Goal: Information Seeking & Learning: Learn about a topic

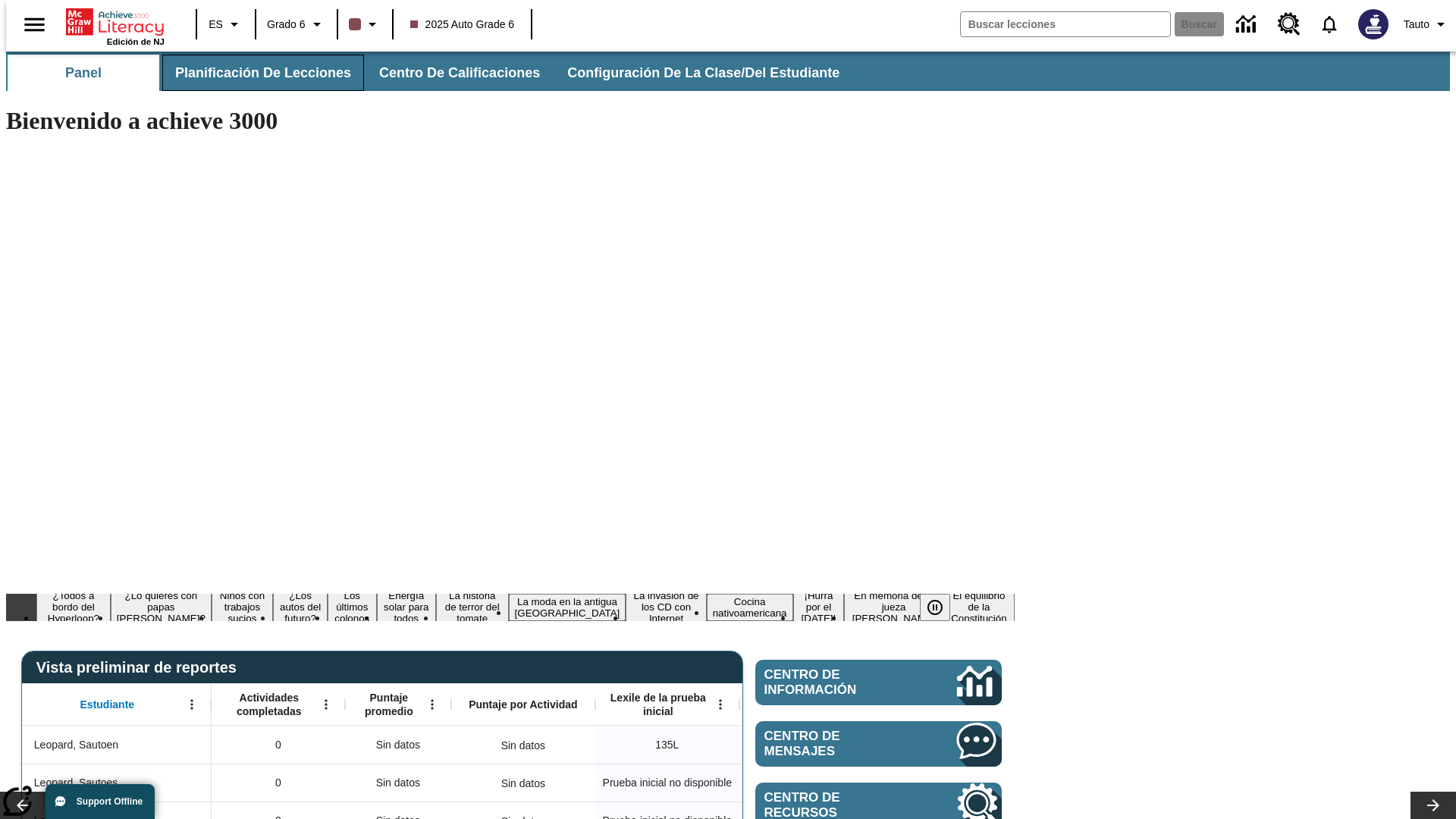
click at [254, 73] on span "Planificación de lecciones" at bounding box center [262, 74] width 176 height 18
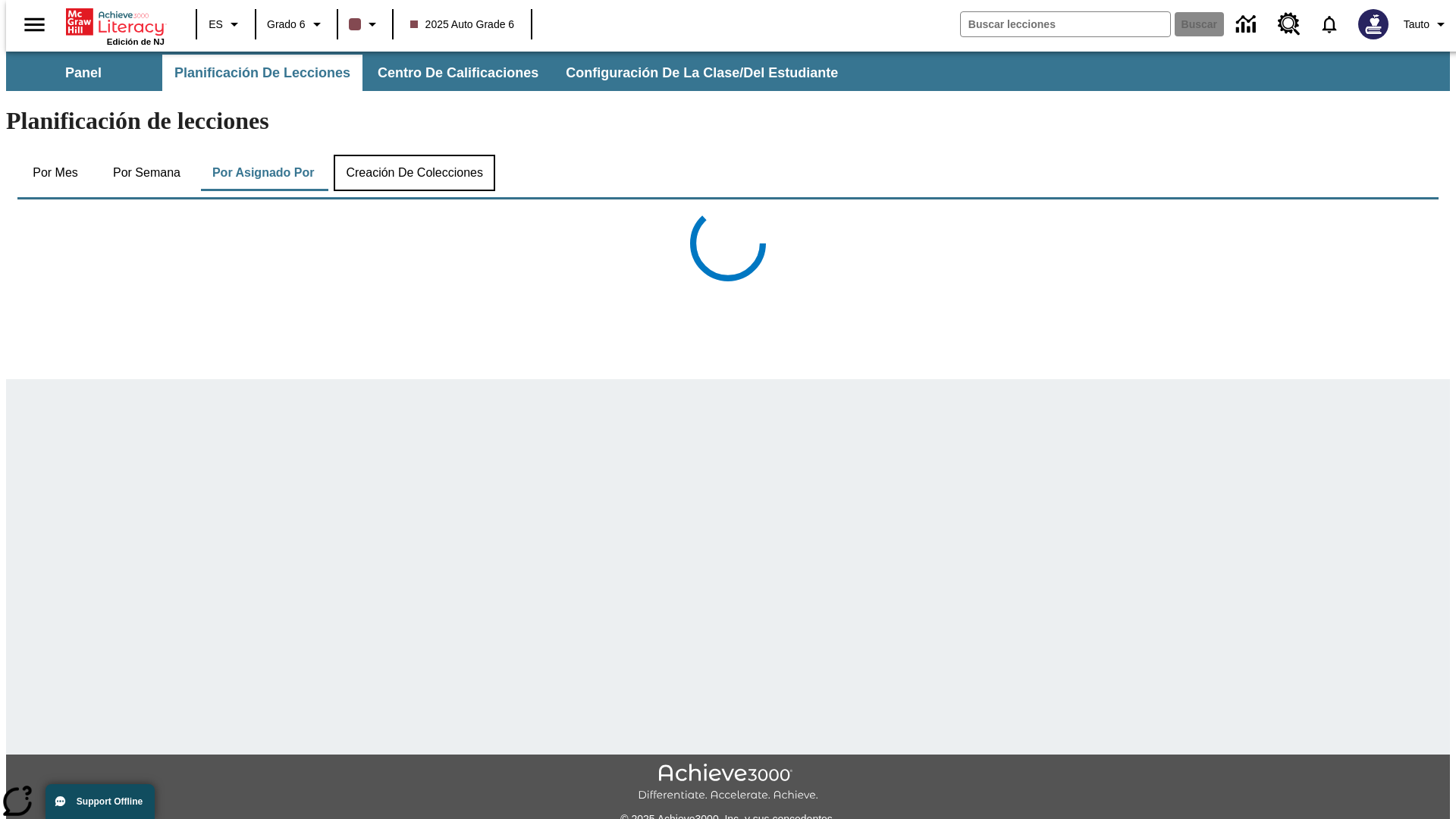
click at [411, 154] on button "Creación de colecciones" at bounding box center [414, 172] width 161 height 36
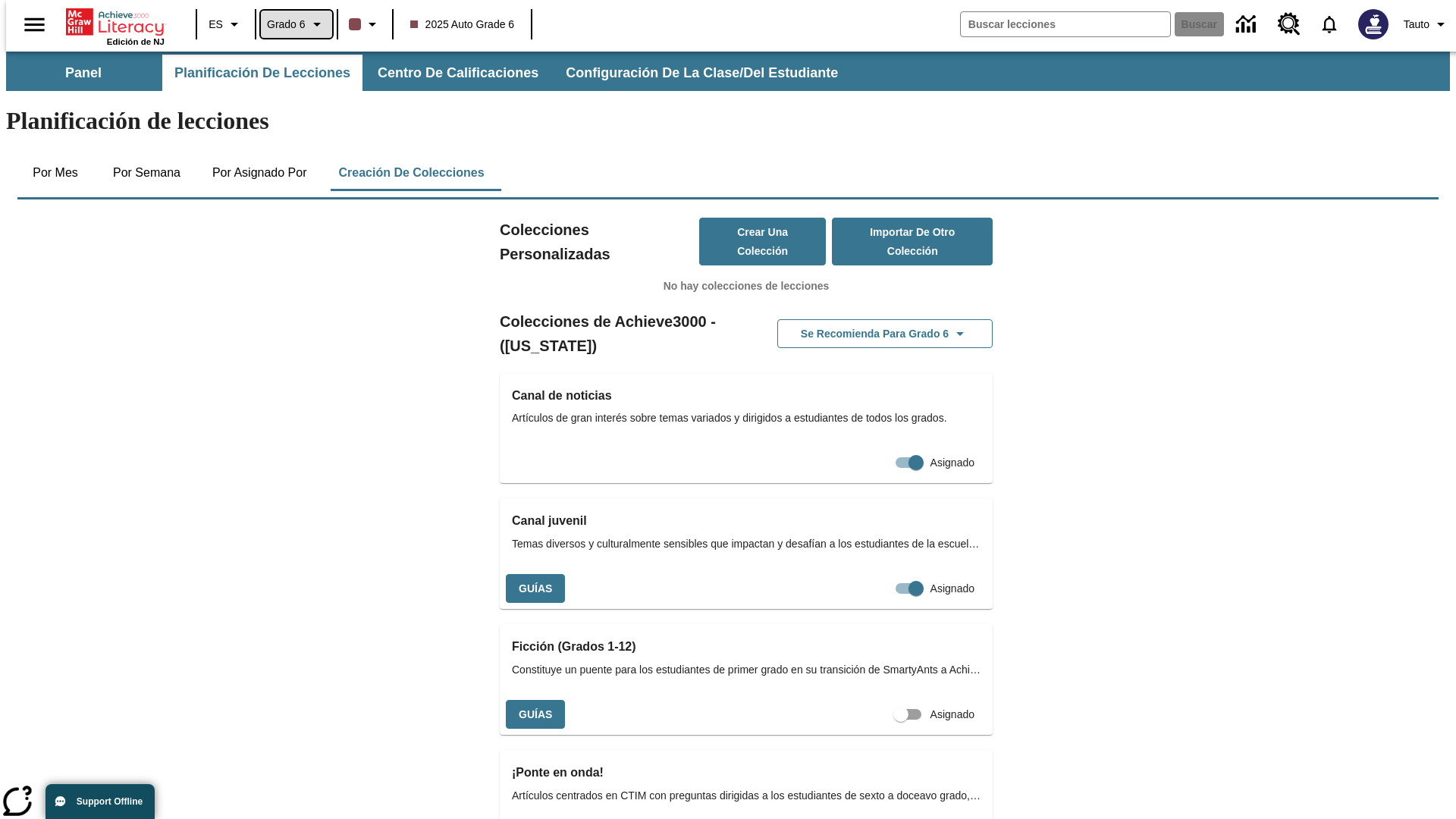
click at [290, 25] on span "Grado 6" at bounding box center [285, 25] width 38 height 16
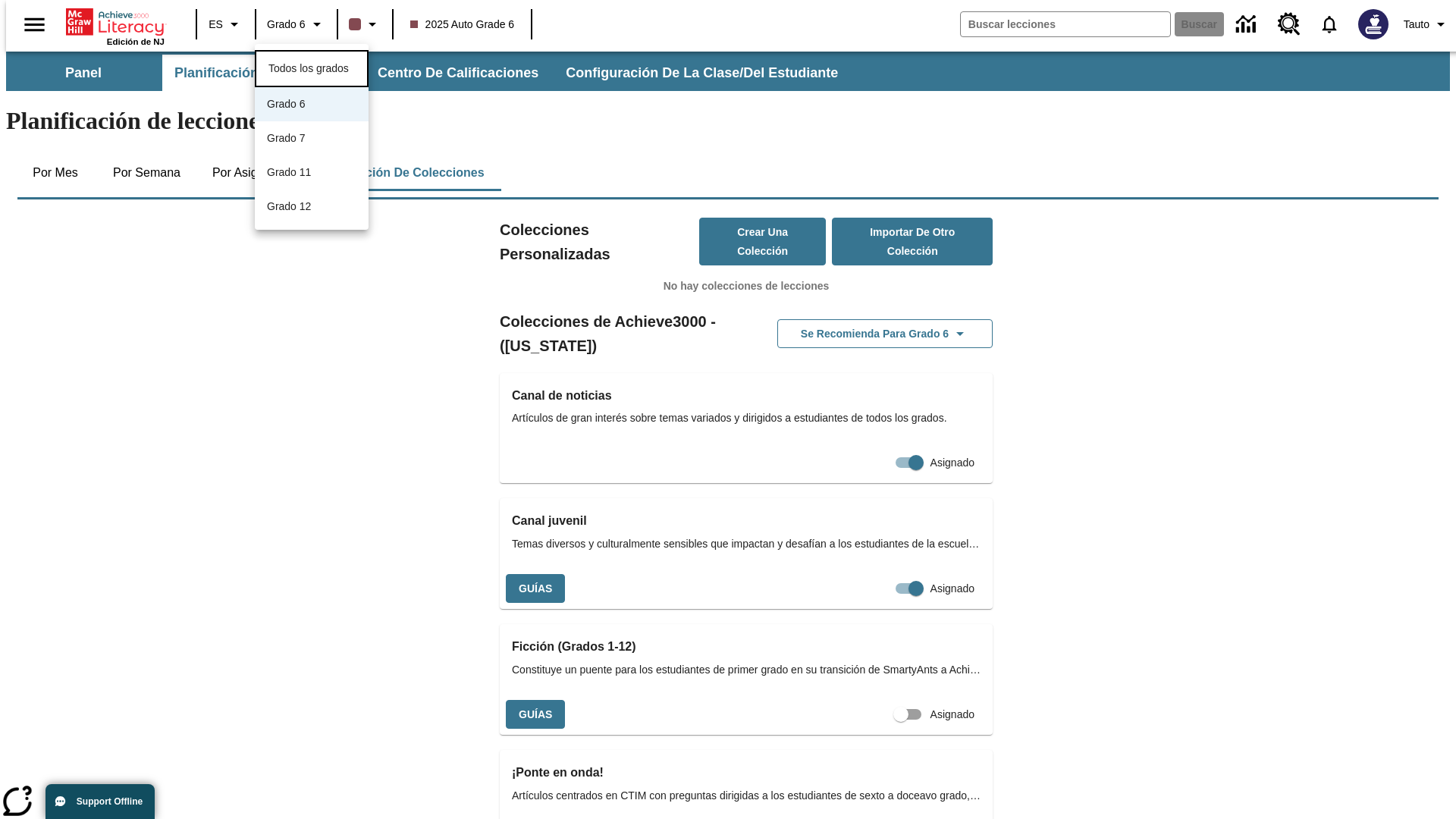
click at [312, 67] on span "Todos los grados" at bounding box center [309, 68] width 81 height 12
